Goal: Transaction & Acquisition: Purchase product/service

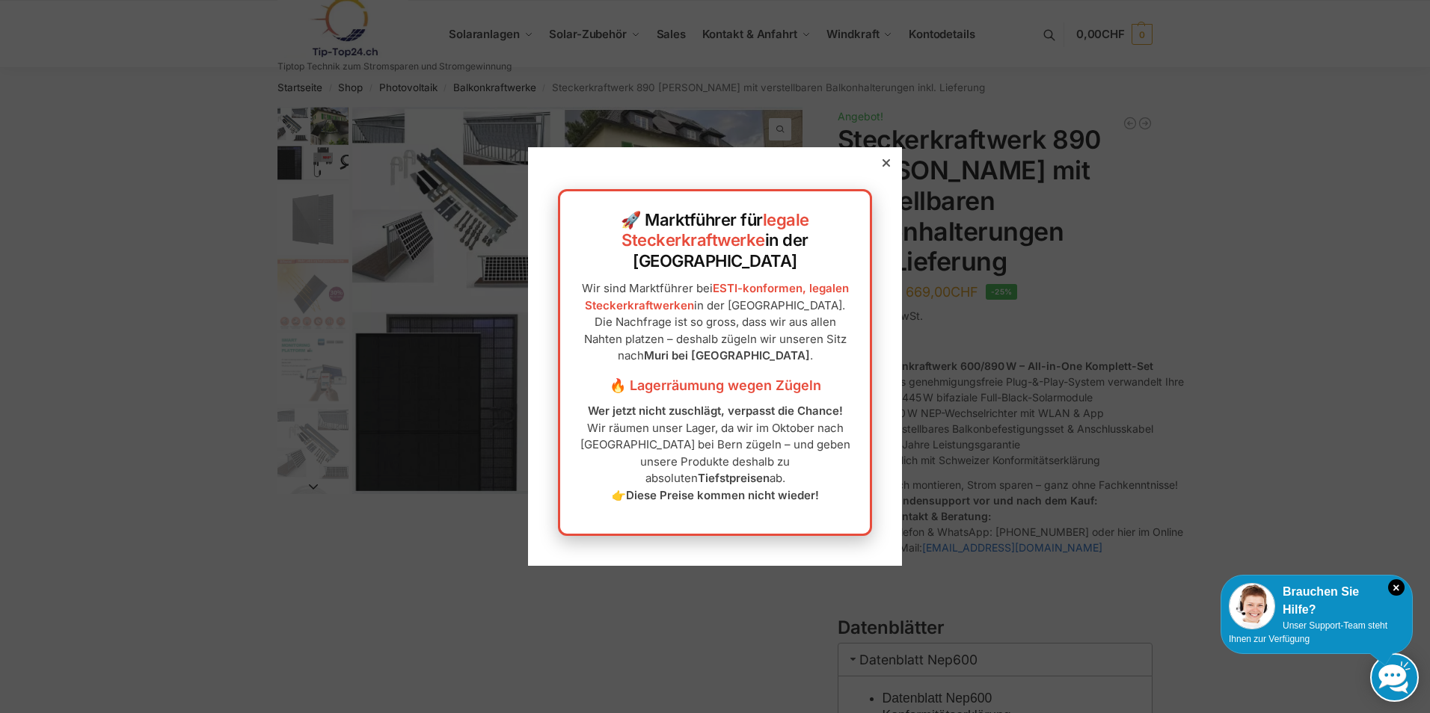
click at [882, 167] on icon at bounding box center [885, 162] width 7 height 7
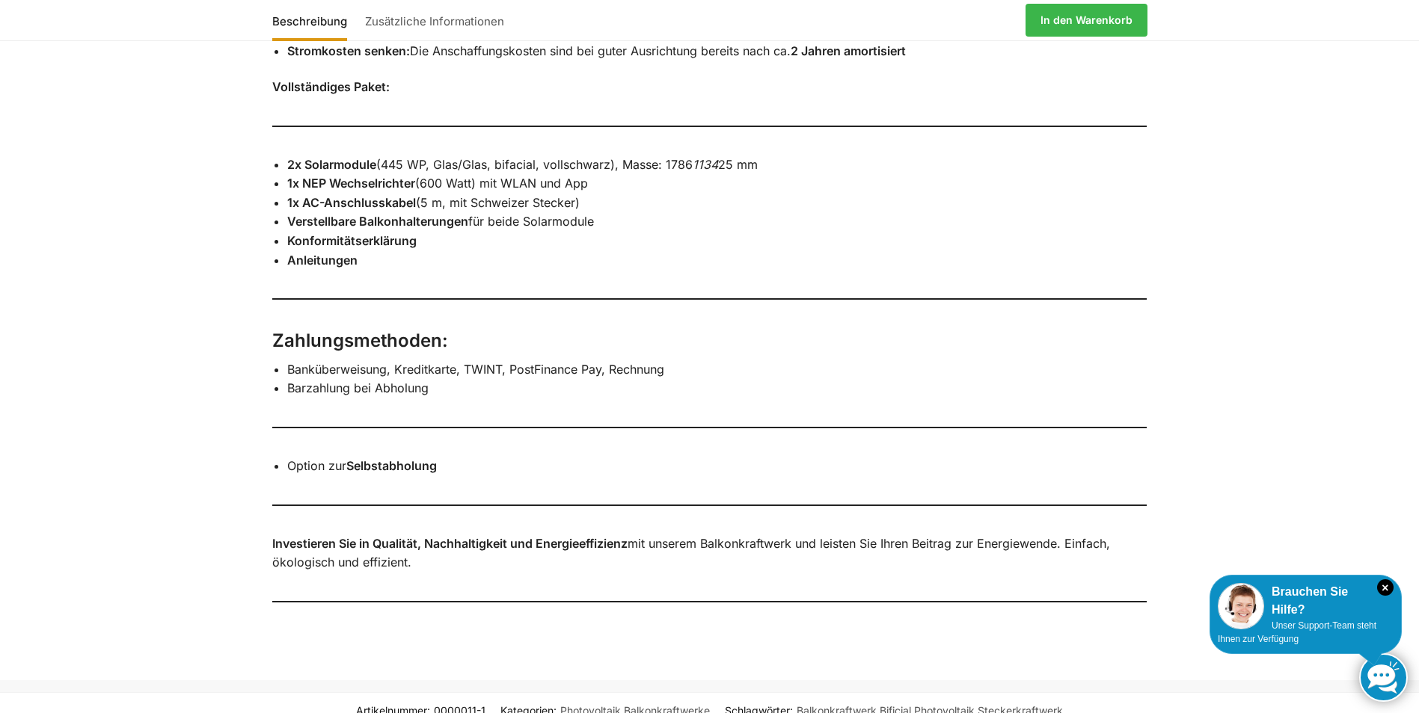
scroll to position [1421, 0]
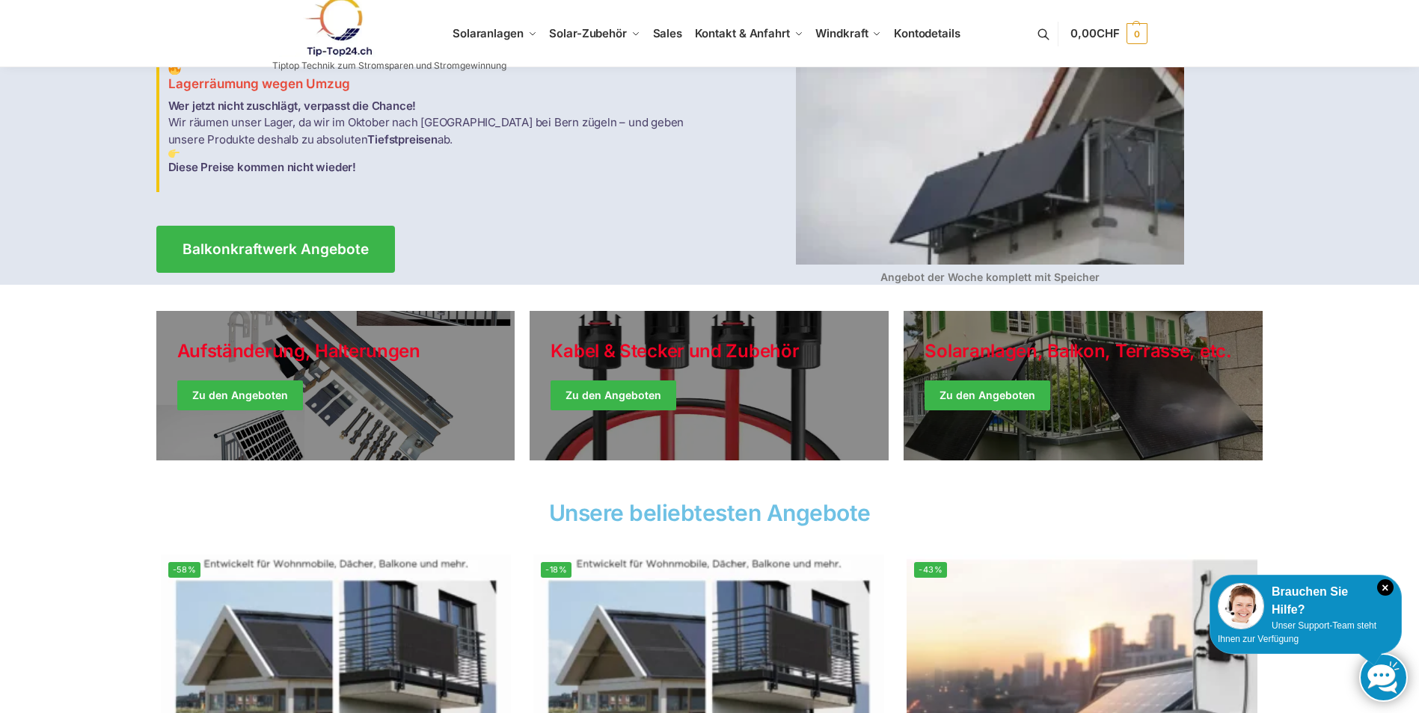
scroll to position [150, 0]
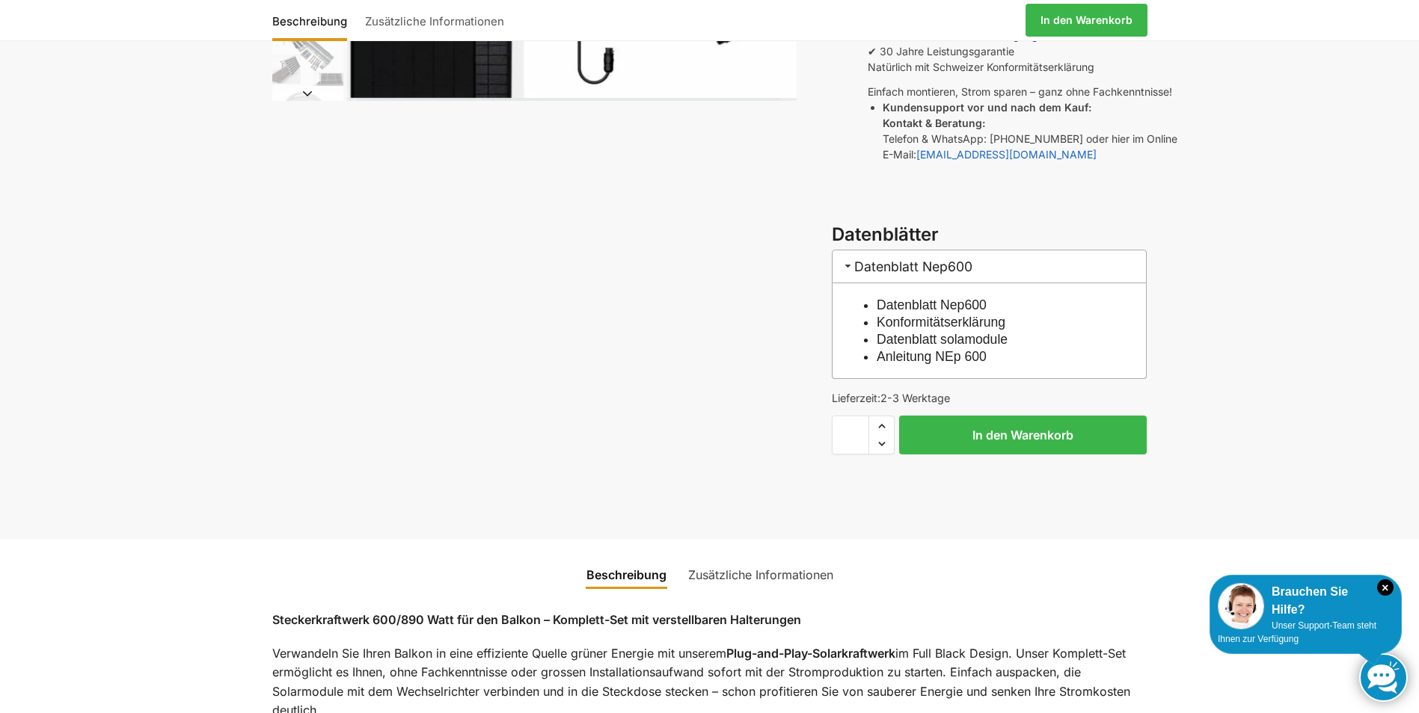
scroll to position [673, 0]
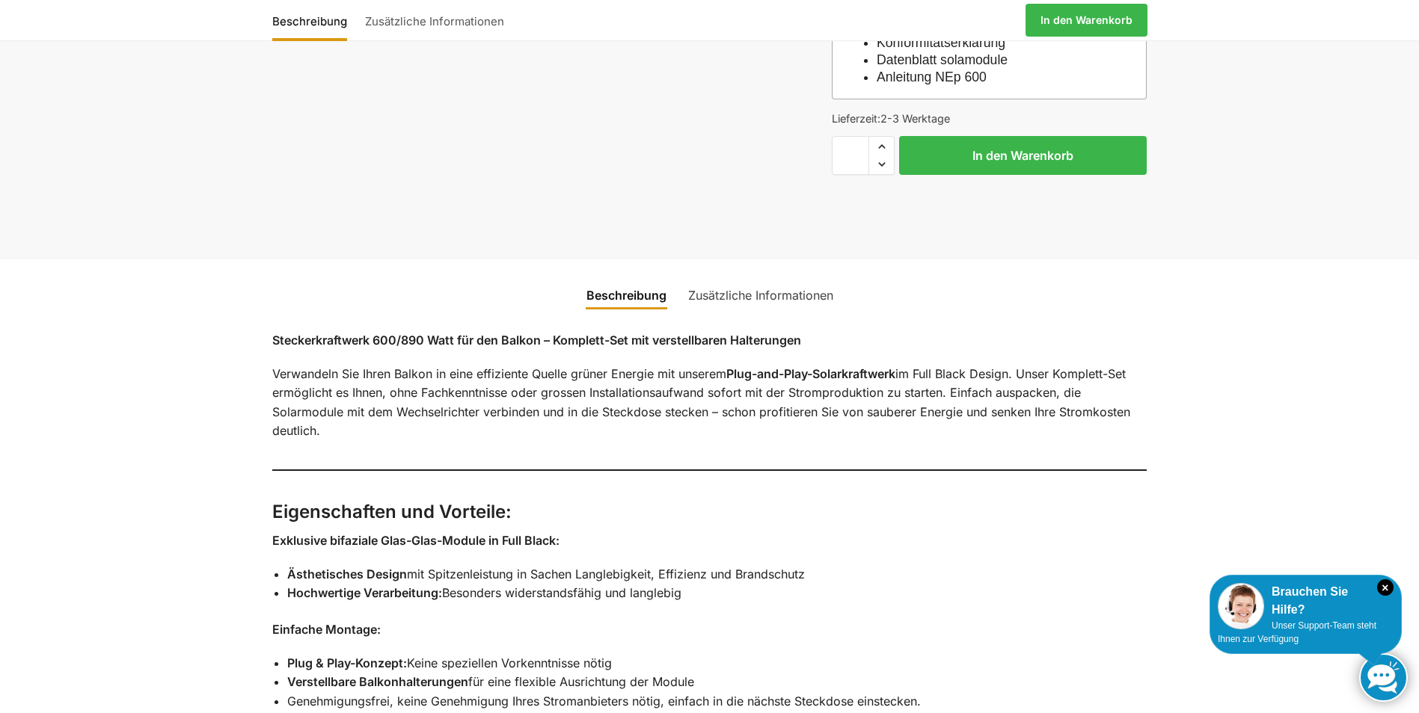
click at [779, 277] on link "Zusätzliche Informationen" at bounding box center [760, 295] width 163 height 36
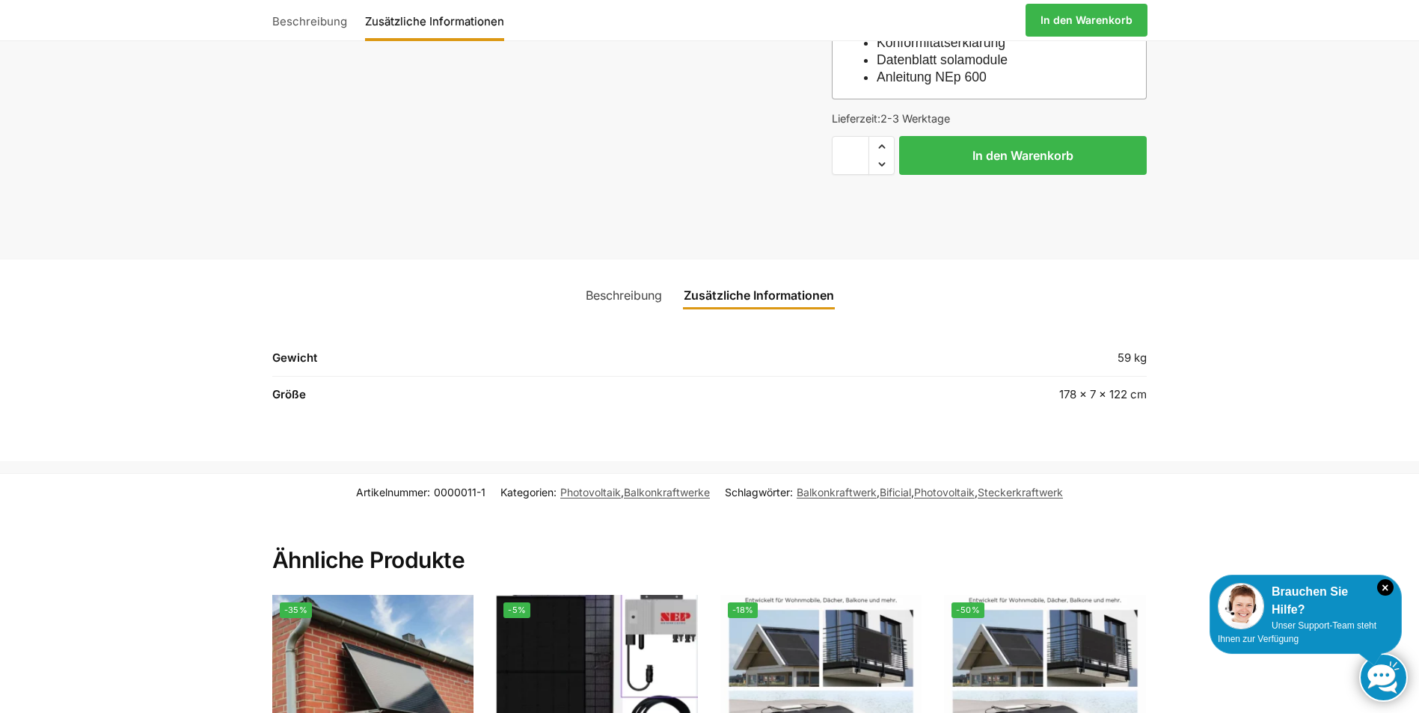
click at [607, 277] on link "Beschreibung" at bounding box center [624, 295] width 94 height 36
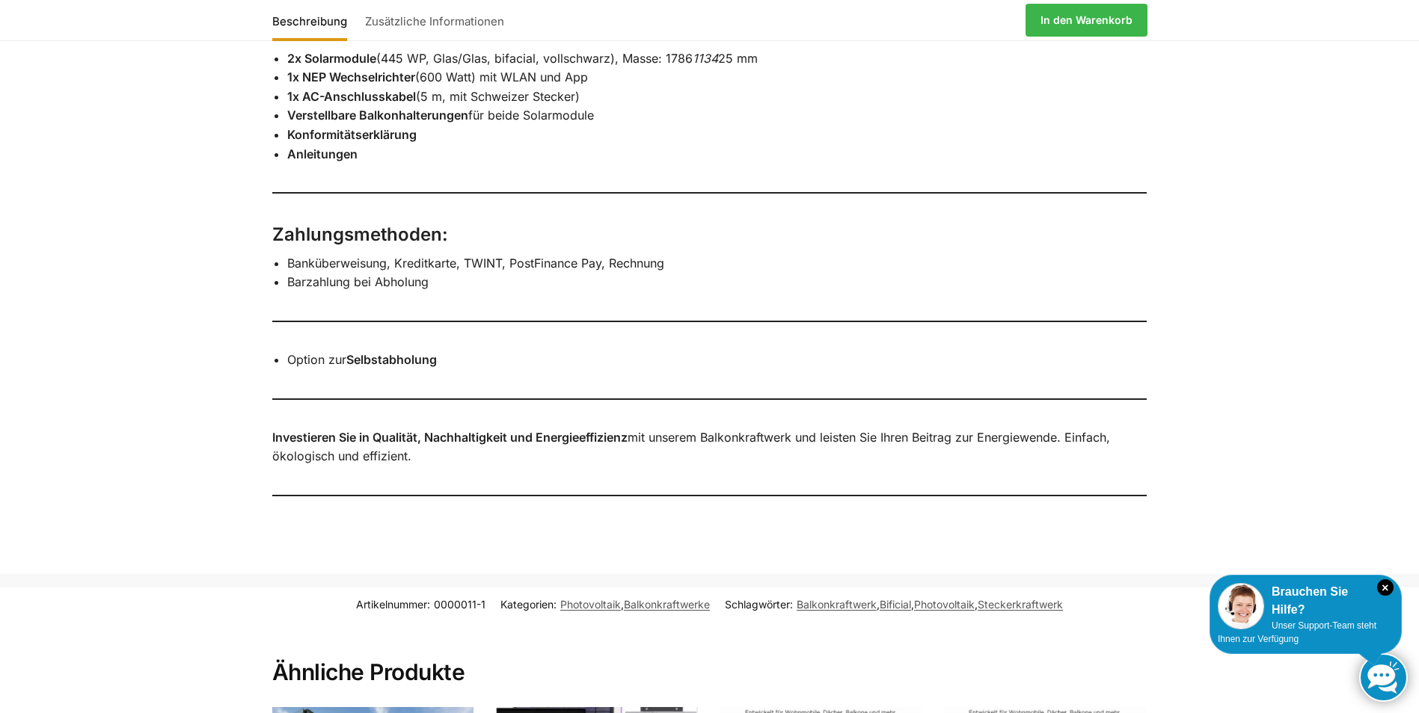
scroll to position [1795, 0]
